Goal: Find specific fact: Find specific page/section

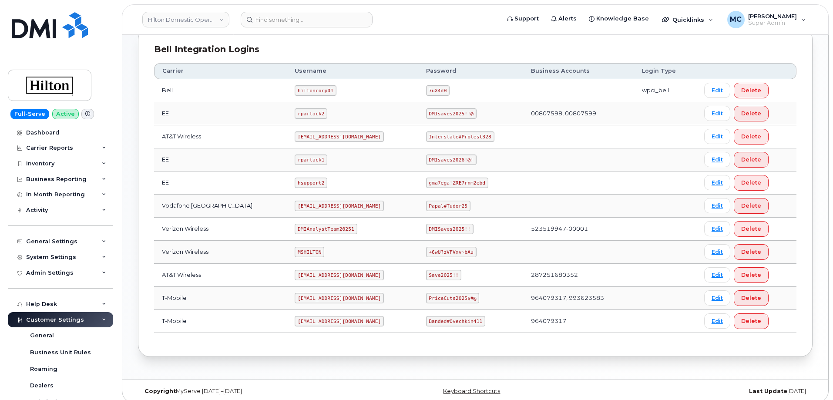
scroll to position [221, 0]
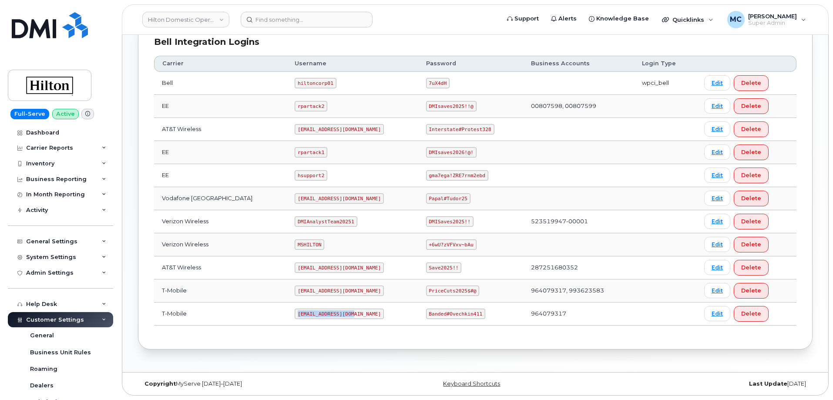
drag, startPoint x: 337, startPoint y: 316, endPoint x: 285, endPoint y: 317, distance: 52.2
click at [295, 317] on code "[EMAIL_ADDRESS][DOMAIN_NAME]" at bounding box center [339, 313] width 89 height 10
copy code "[EMAIL_ADDRESS][DOMAIN_NAME]"
drag, startPoint x: 422, startPoint y: 313, endPoint x: 469, endPoint y: 316, distance: 47.5
click at [469, 316] on code "Banded#Ovechkin411" at bounding box center [455, 313] width 59 height 10
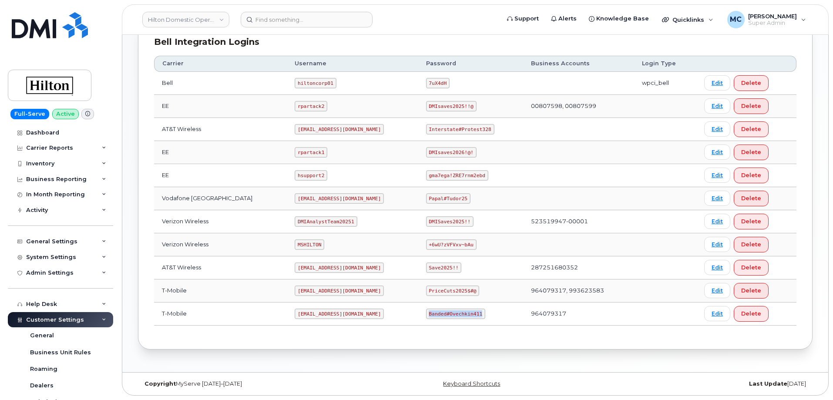
copy code "Banded#Ovechkin411"
drag, startPoint x: 338, startPoint y: 314, endPoint x: 283, endPoint y: 315, distance: 55.7
click at [295, 315] on code "[EMAIL_ADDRESS][DOMAIN_NAME]" at bounding box center [339, 313] width 89 height 10
copy code "[EMAIL_ADDRESS][DOMAIN_NAME]"
